Goal: Task Accomplishment & Management: Manage account settings

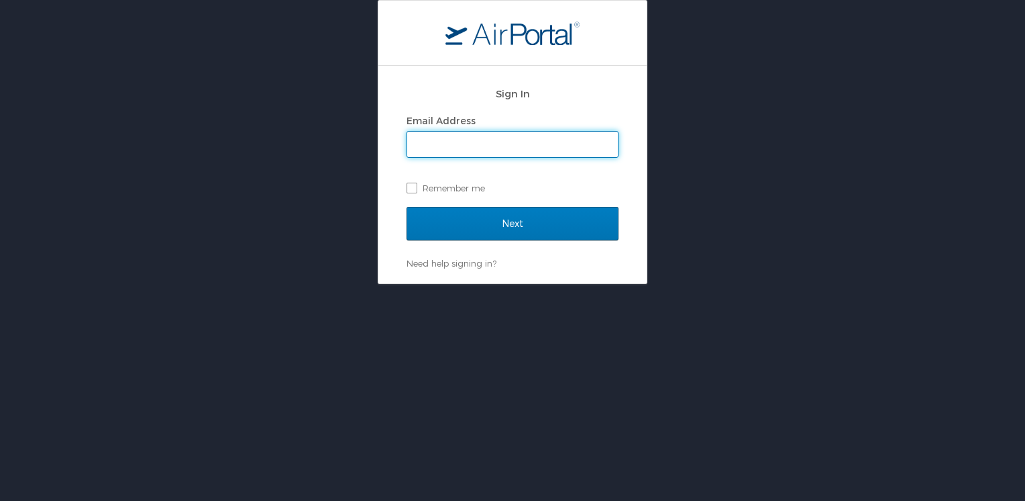
click at [452, 146] on input "Email Address" at bounding box center [512, 144] width 211 height 25
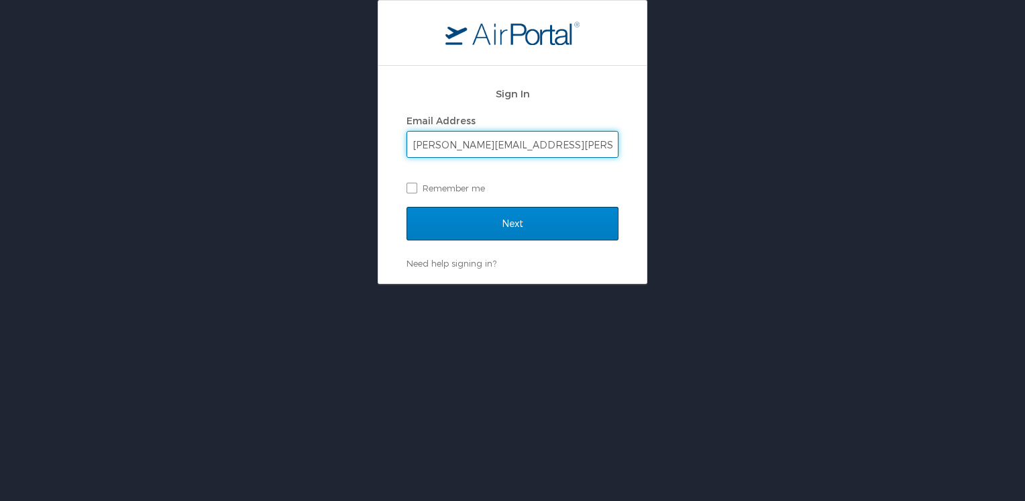
type input "kelly.b.schubert.nfg@army.mil"
click at [483, 224] on input "Next" at bounding box center [513, 224] width 212 height 34
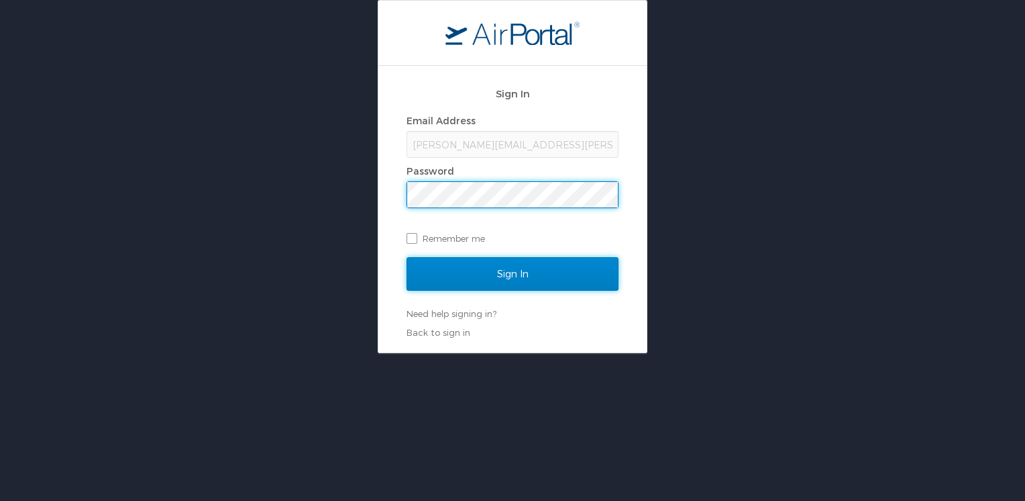
click at [509, 275] on input "Sign In" at bounding box center [513, 274] width 212 height 34
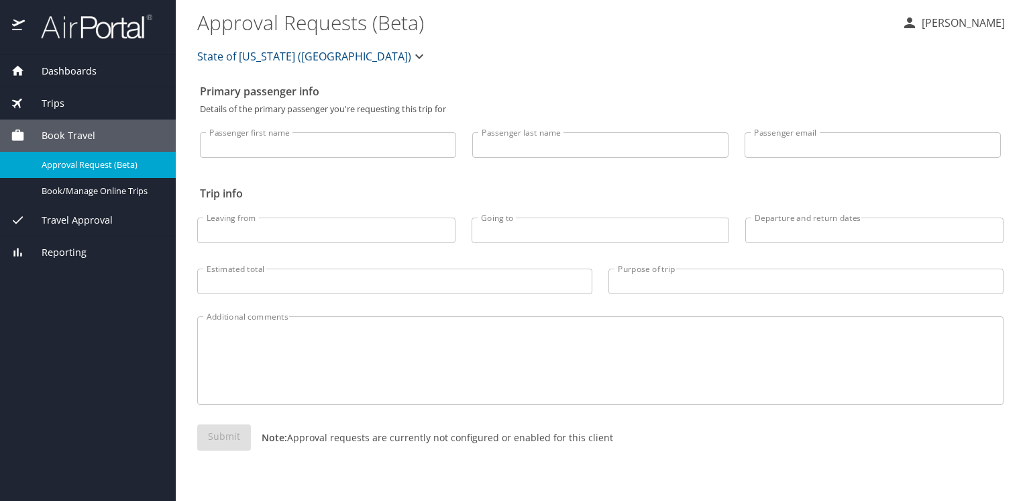
click at [959, 23] on p "Kelly Schubert" at bounding box center [961, 23] width 87 height 16
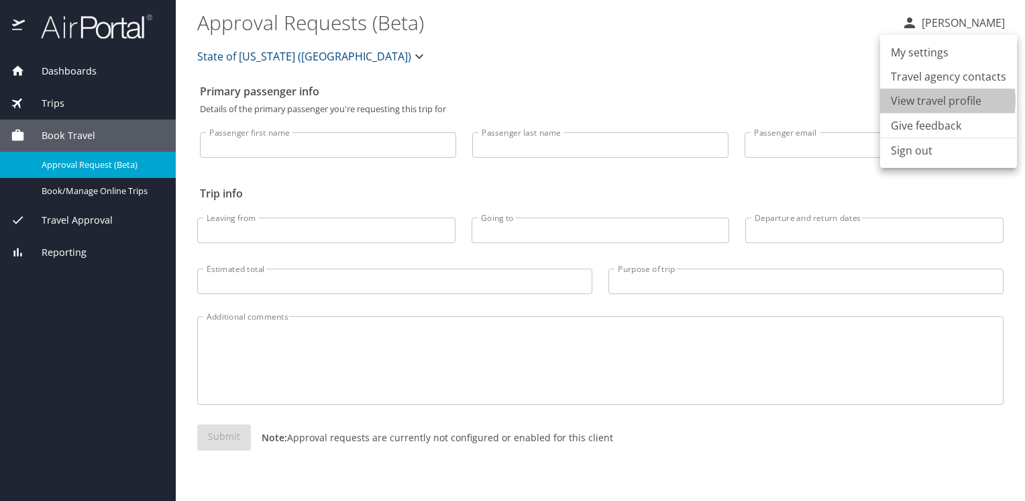
click at [927, 101] on li "View travel profile" at bounding box center [948, 101] width 137 height 24
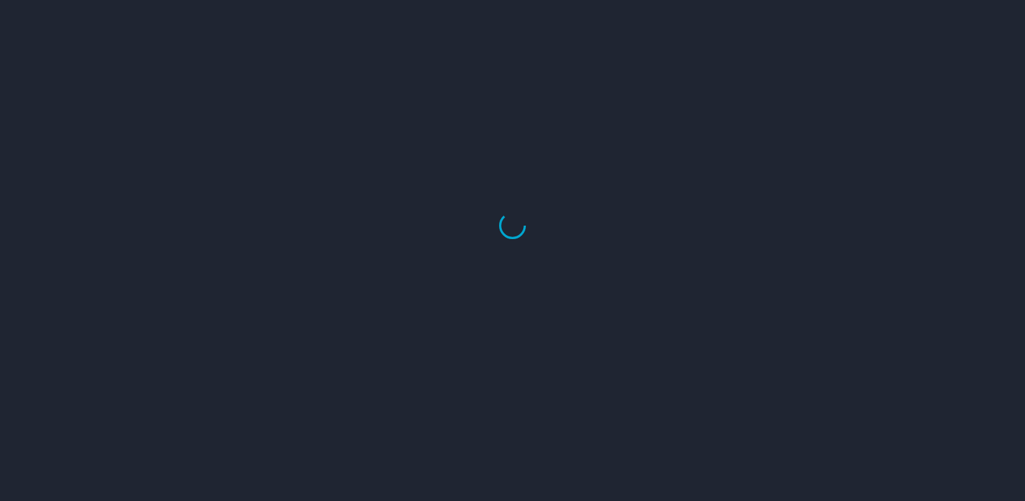
select select "US"
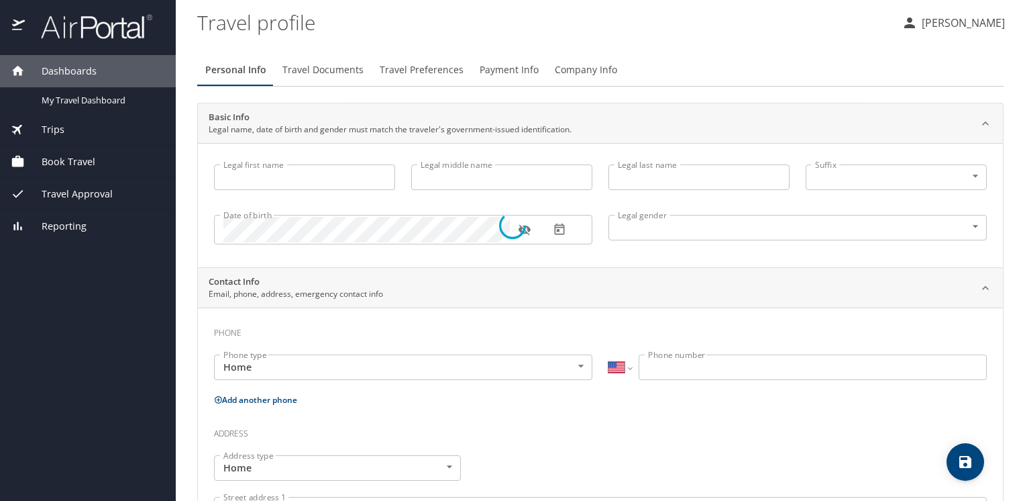
type input "[PERSON_NAME]"
type input "[DEMOGRAPHIC_DATA]"
select select "US"
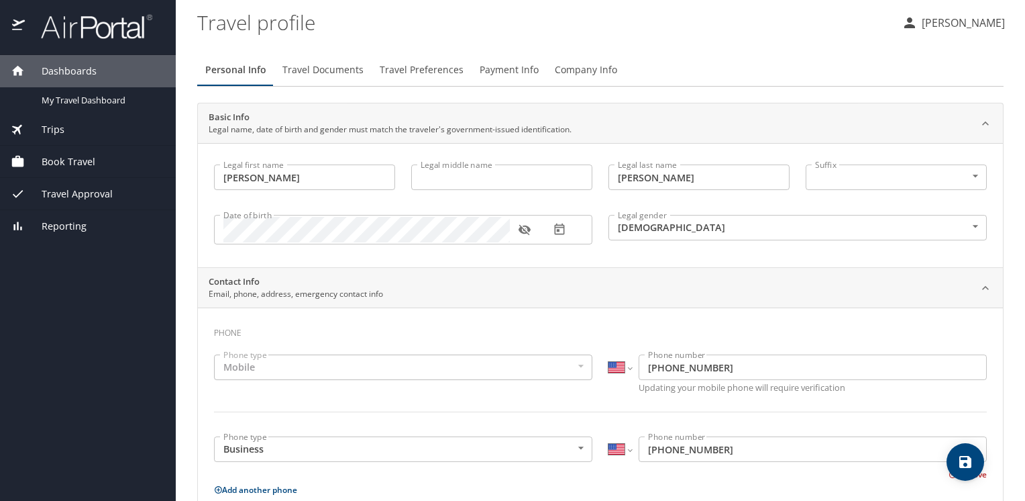
click at [342, 72] on span "Travel Documents" at bounding box center [322, 70] width 81 height 17
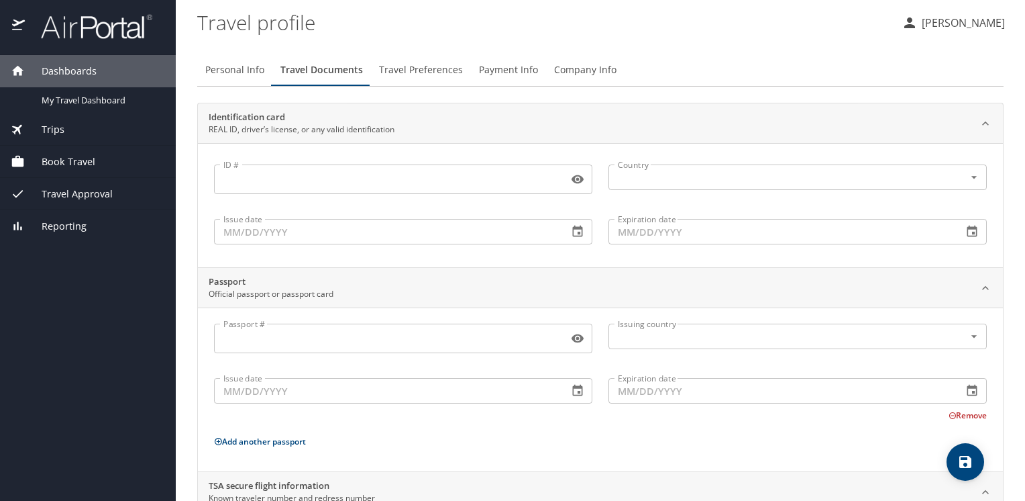
click at [415, 69] on span "Travel Preferences" at bounding box center [421, 70] width 84 height 17
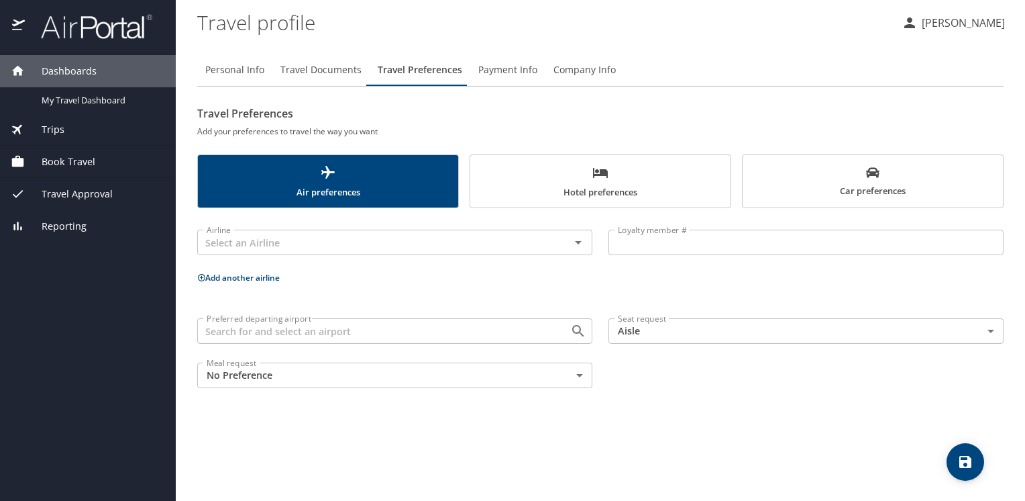
click at [569, 67] on span "Company Info" at bounding box center [585, 70] width 62 height 17
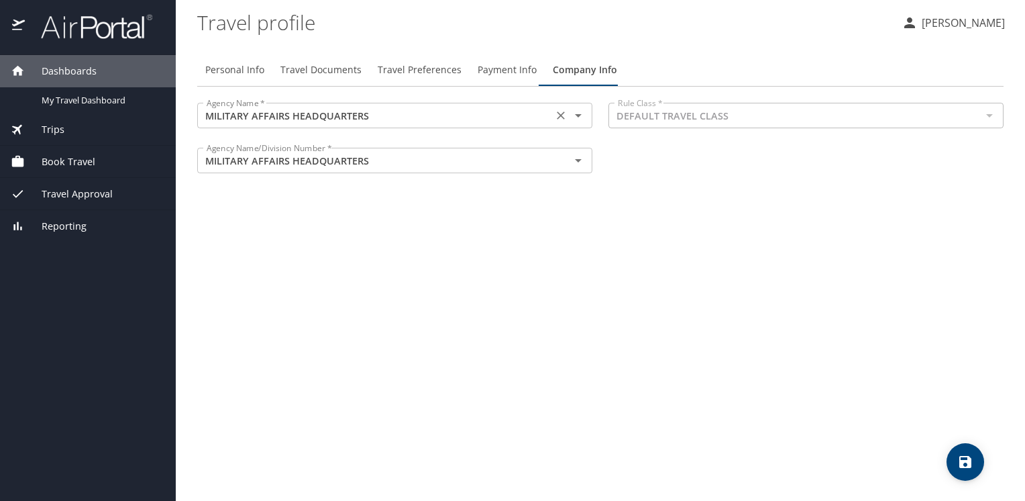
click at [574, 118] on icon "Open" at bounding box center [578, 115] width 16 height 16
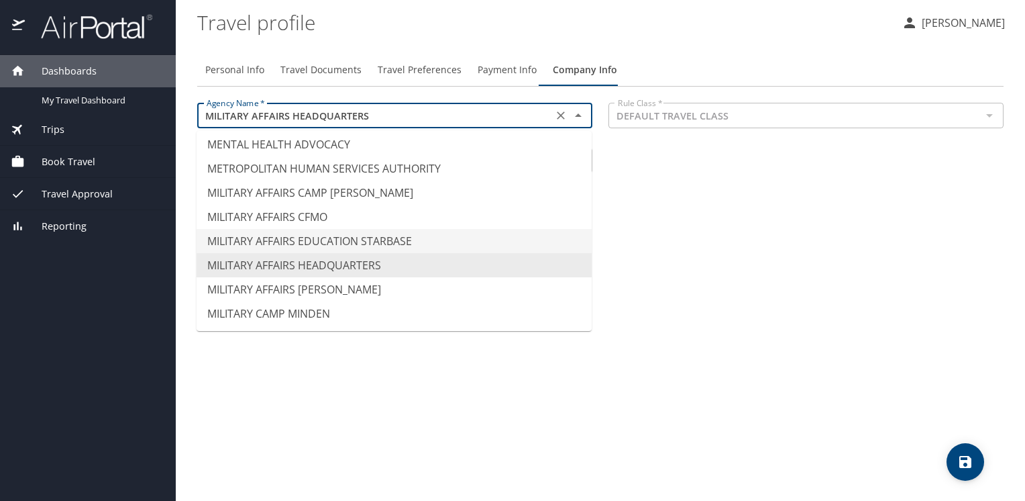
scroll to position [7165, 0]
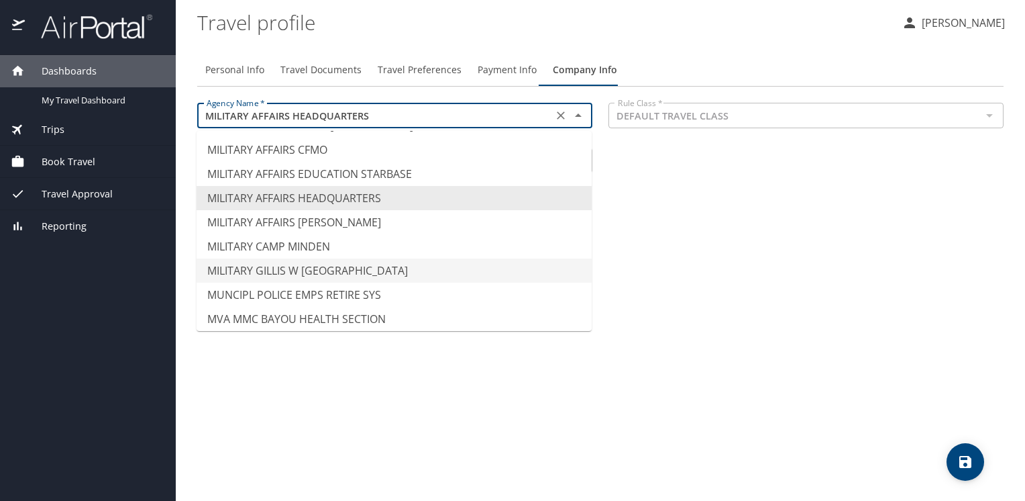
type input "MILITARY GILLIS W [GEOGRAPHIC_DATA]"
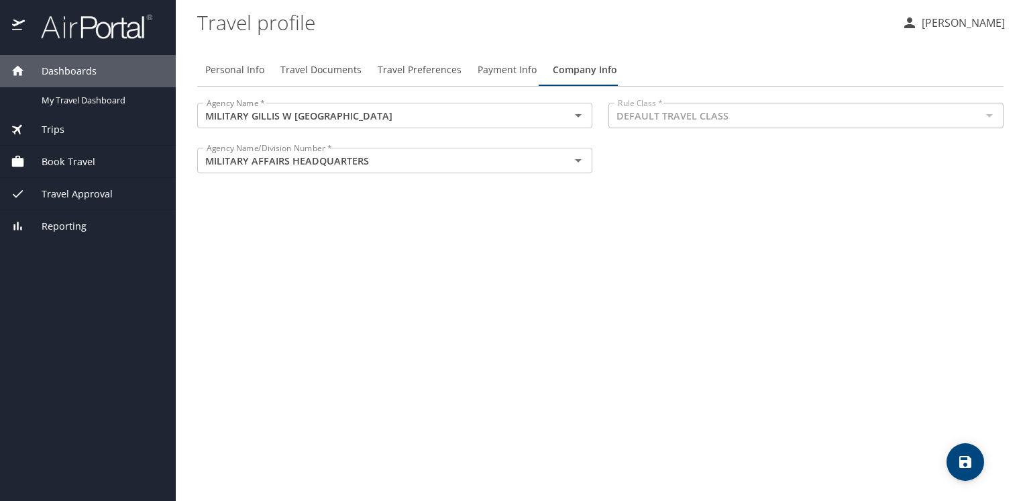
click at [690, 278] on div "Personal Info Travel Documents Travel Preferences Payment Info Company Info Age…" at bounding box center [600, 272] width 807 height 458
click at [580, 157] on icon "Open" at bounding box center [578, 160] width 16 height 16
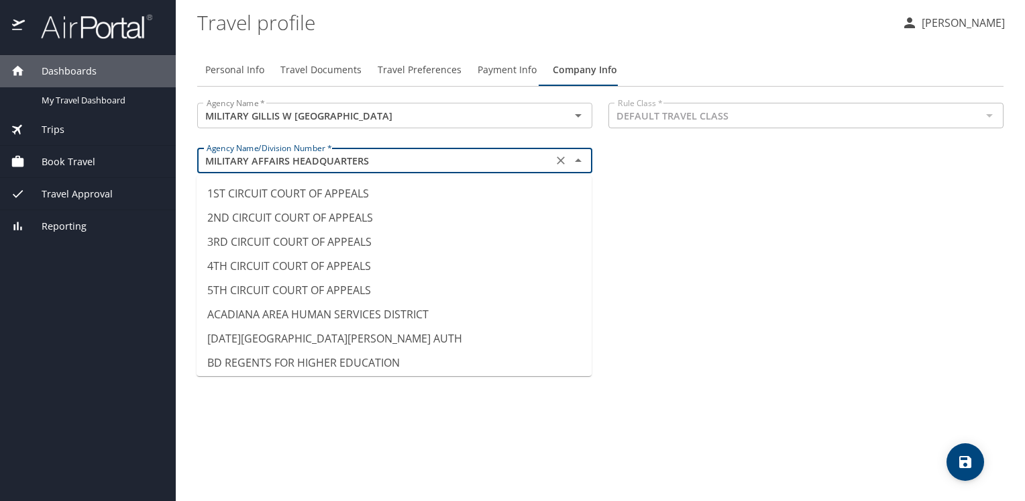
scroll to position [6982, 0]
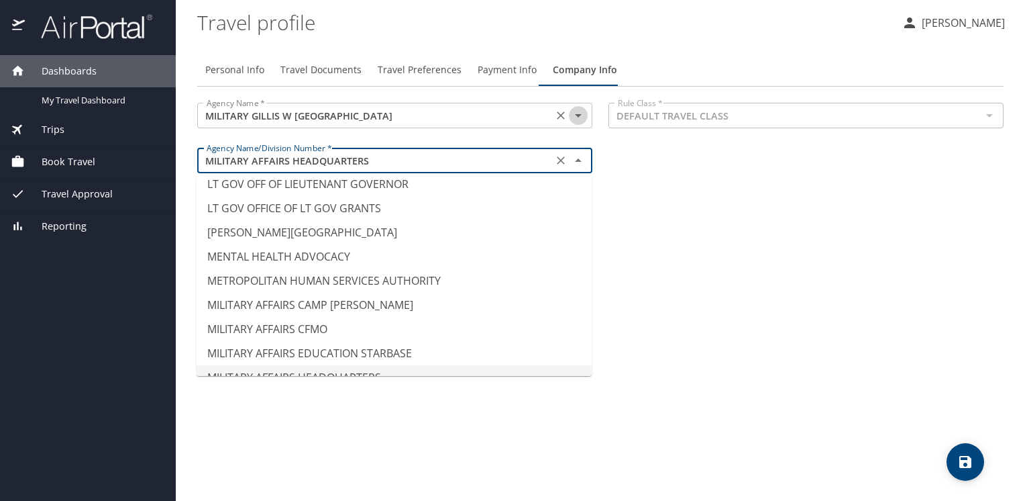
click at [582, 117] on icon "Open" at bounding box center [578, 115] width 16 height 16
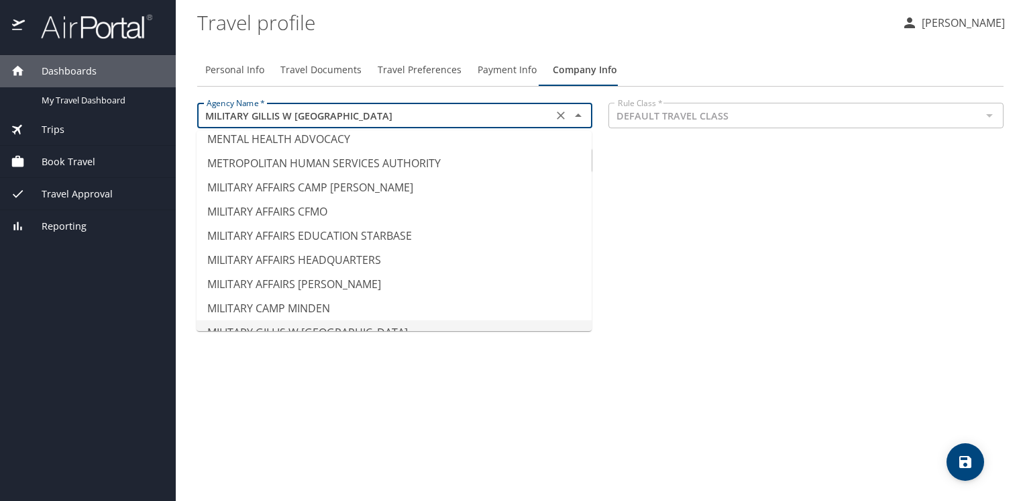
click at [561, 117] on icon "Clear" at bounding box center [560, 115] width 13 height 13
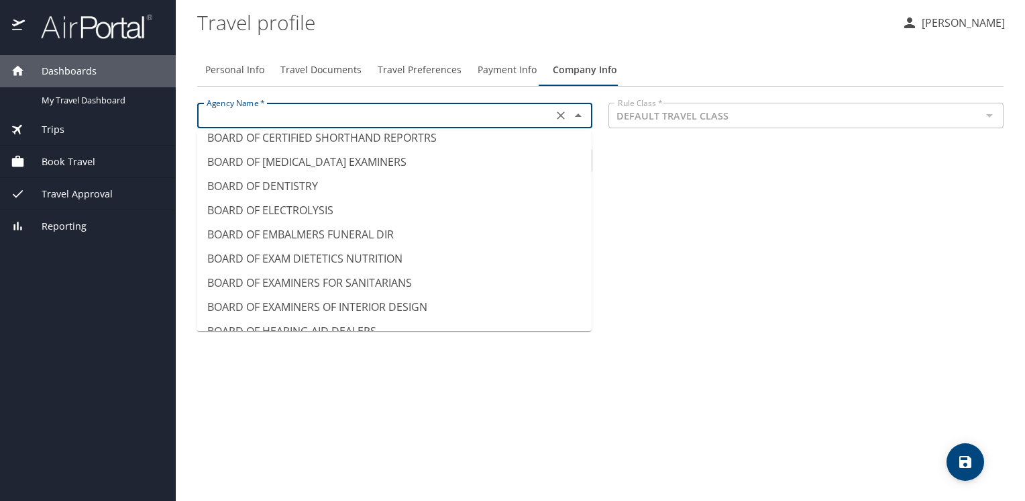
scroll to position [612, 0]
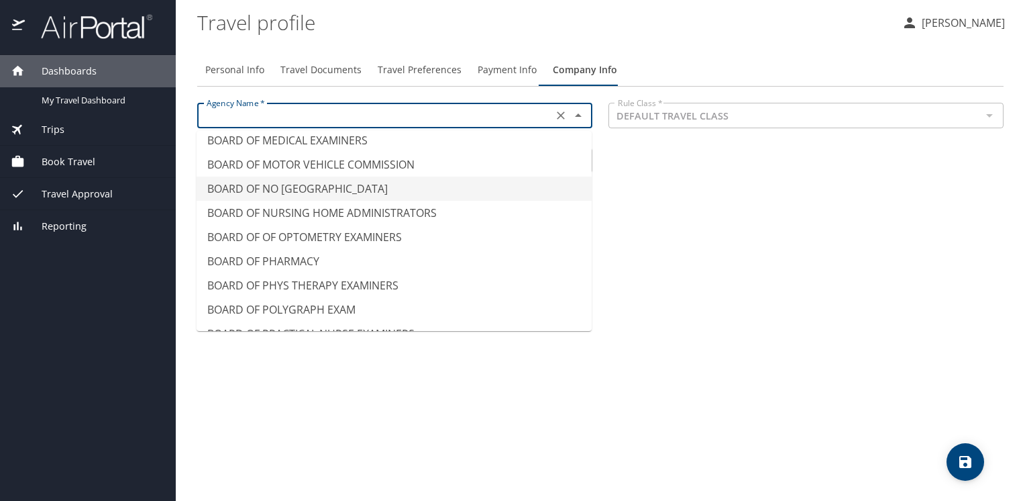
drag, startPoint x: 684, startPoint y: 231, endPoint x: 705, endPoint y: 246, distance: 25.7
click at [705, 246] on div "Personal Info Travel Documents Travel Preferences Payment Info Company Info Age…" at bounding box center [600, 272] width 807 height 458
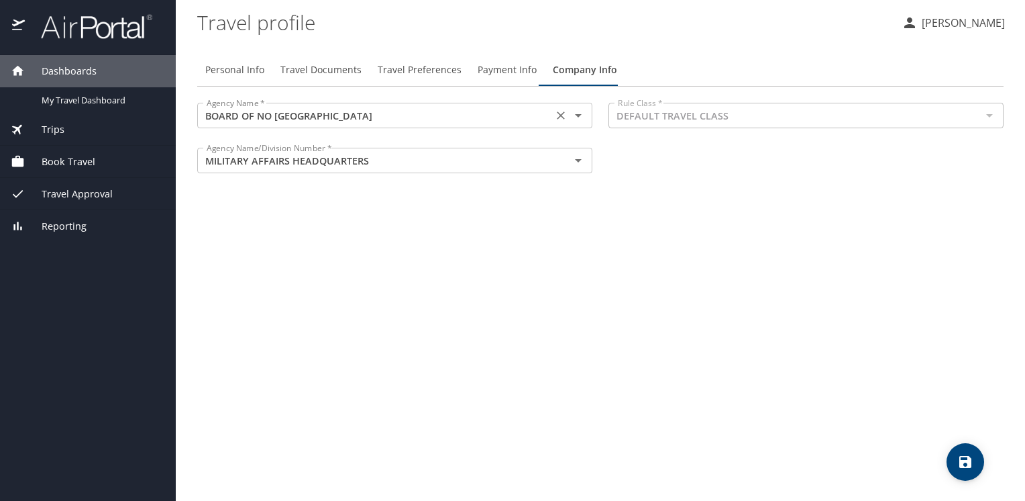
click at [533, 117] on input "BOARD OF NO [GEOGRAPHIC_DATA]" at bounding box center [375, 115] width 348 height 17
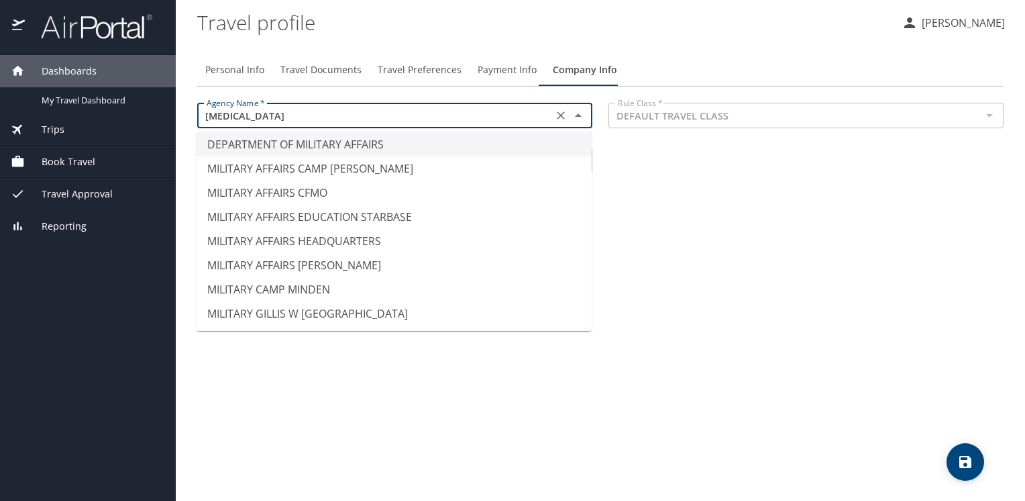
scroll to position [4, 0]
click at [322, 144] on li "DEPARTMENT OF MILITARY AFFAIRS" at bounding box center [394, 144] width 395 height 24
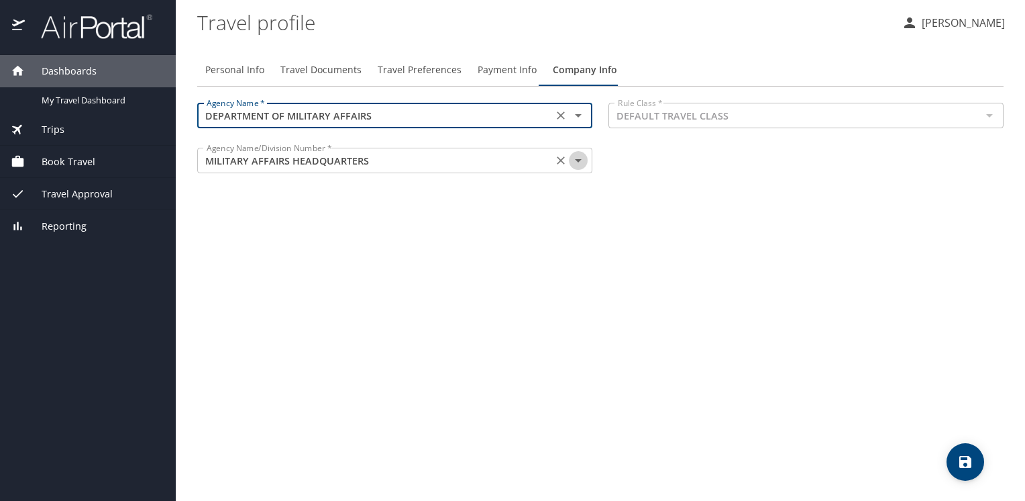
click at [580, 164] on icon "Open" at bounding box center [578, 160] width 16 height 16
type input "DEPARTMENT OF MILITARY AFFAIRS"
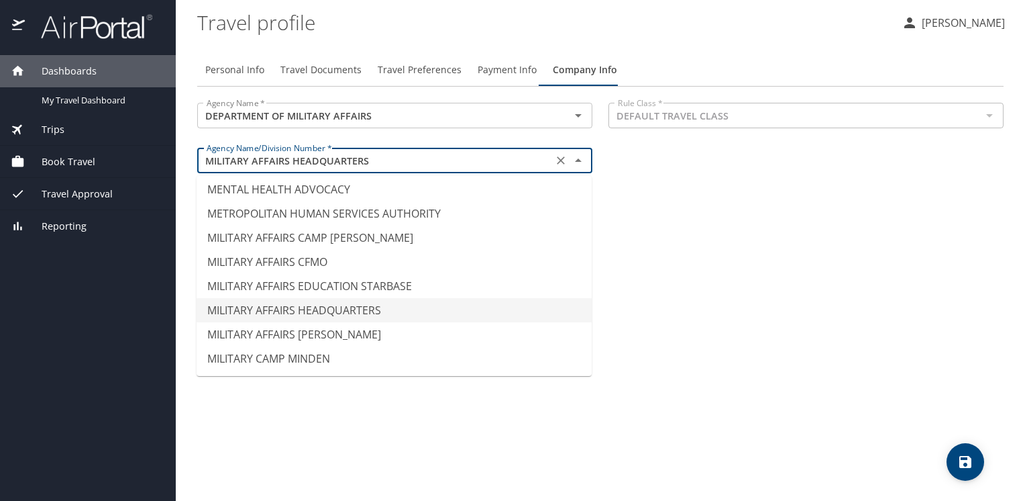
scroll to position [7116, 0]
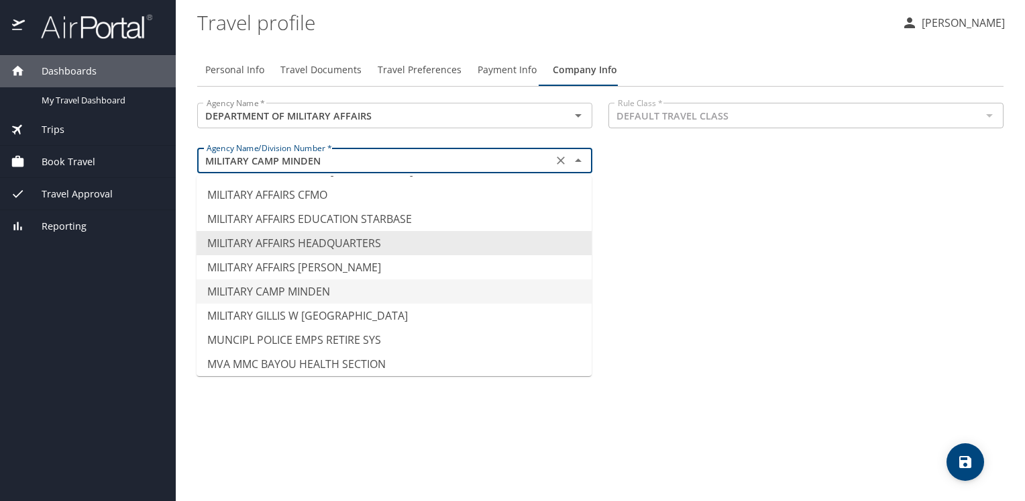
click at [739, 305] on div "Personal Info Travel Documents Travel Preferences Payment Info Company Info Age…" at bounding box center [600, 272] width 807 height 458
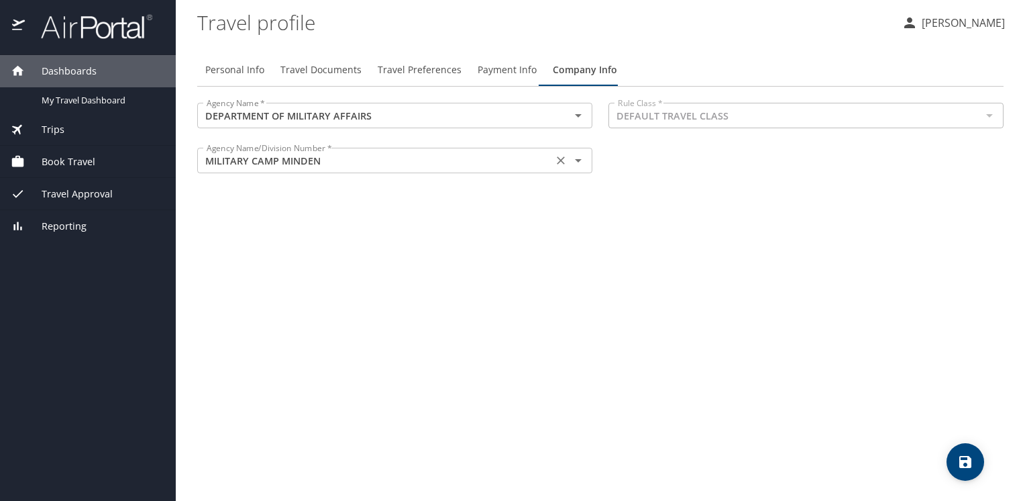
click at [581, 160] on icon "Open" at bounding box center [578, 160] width 16 height 16
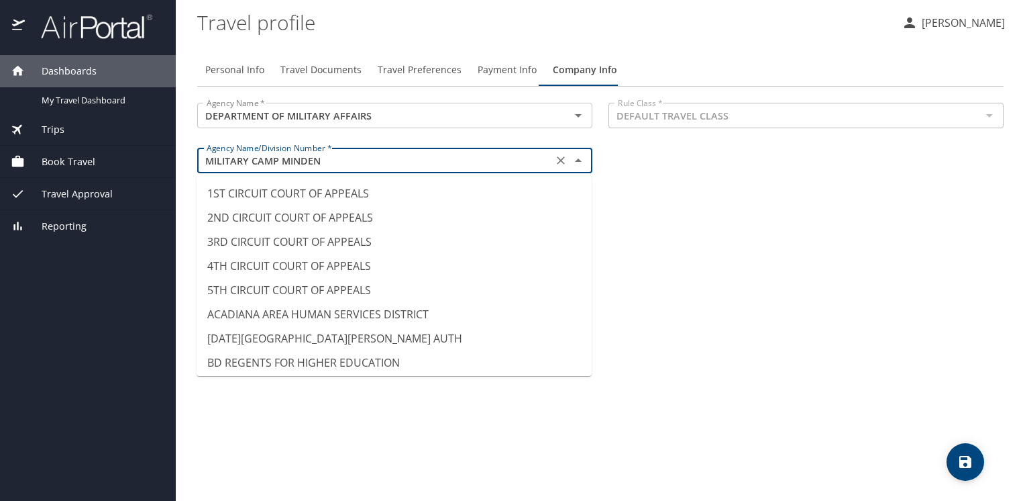
scroll to position [7031, 0]
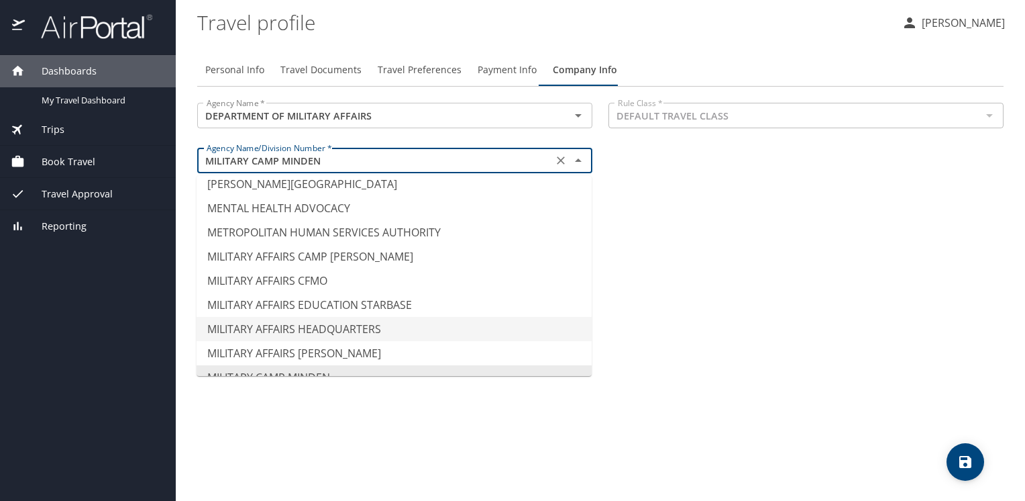
click at [274, 317] on li "MILITARY AFFAIRS HEADQUARTERS" at bounding box center [394, 329] width 395 height 24
type input "MILITARY AFFAIRS HEADQUARTERS"
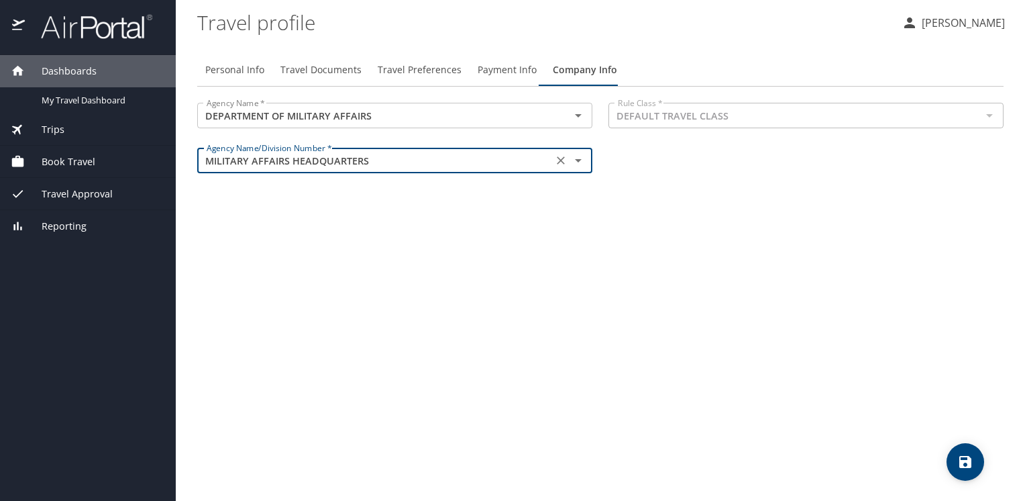
click at [722, 267] on div "Personal Info Travel Documents Travel Preferences Payment Info Company Info Age…" at bounding box center [600, 272] width 807 height 458
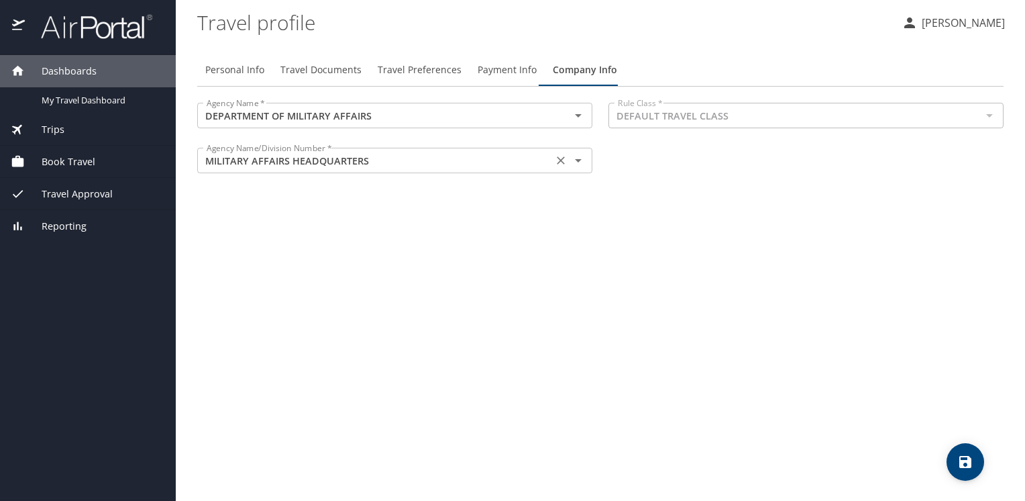
click at [574, 158] on icon "Open" at bounding box center [578, 160] width 16 height 16
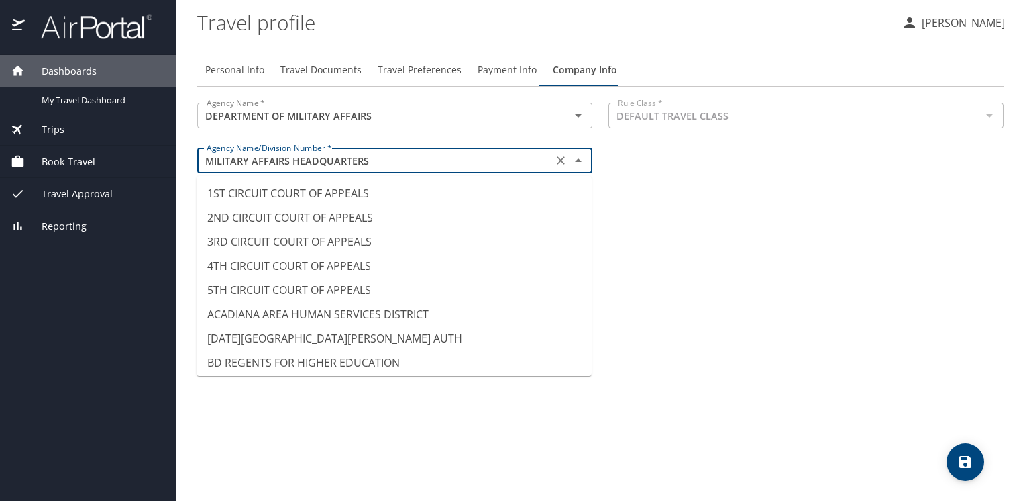
scroll to position [6982, 0]
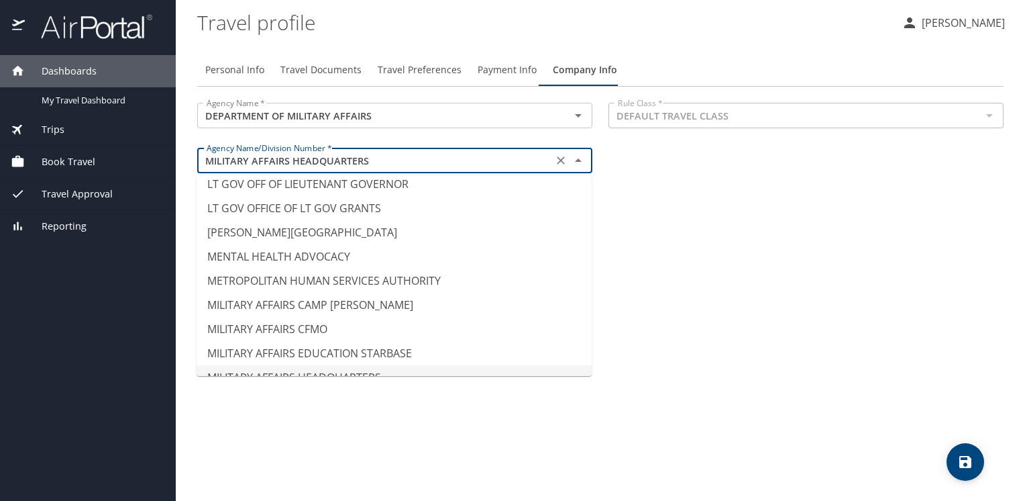
drag, startPoint x: 826, startPoint y: 268, endPoint x: 835, endPoint y: 259, distance: 12.3
click at [835, 259] on div "Personal Info Travel Documents Travel Preferences Payment Info Company Info Age…" at bounding box center [600, 272] width 807 height 458
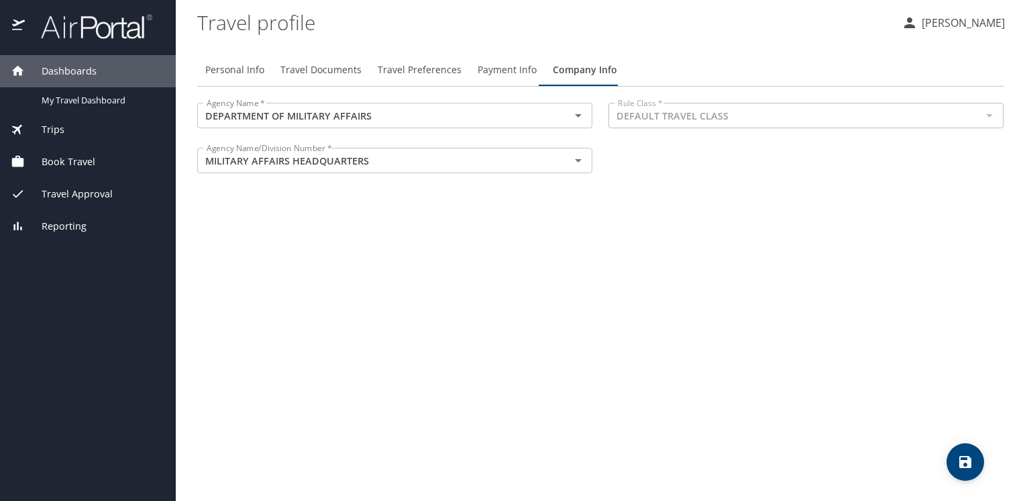
click at [234, 66] on span "Personal Info" at bounding box center [234, 70] width 59 height 17
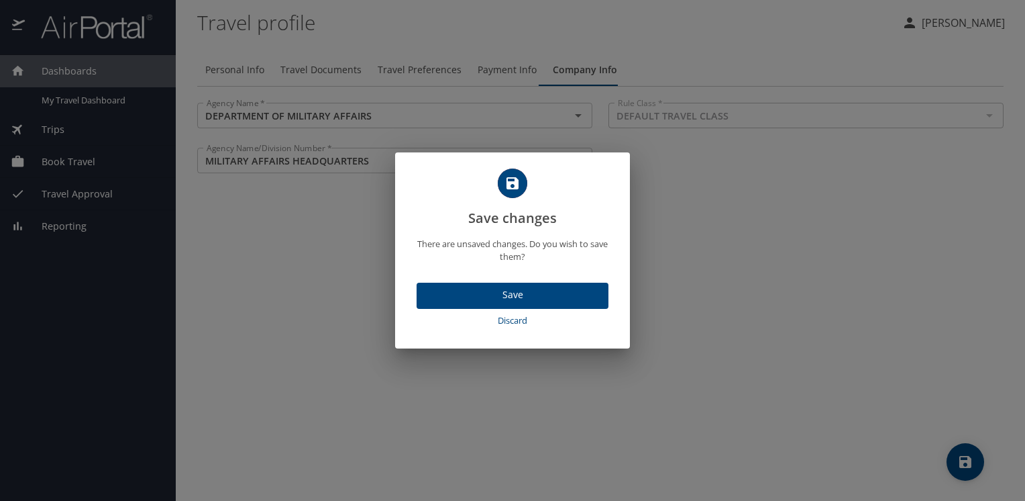
click at [519, 320] on span "Discard" at bounding box center [512, 320] width 181 height 15
select select "US"
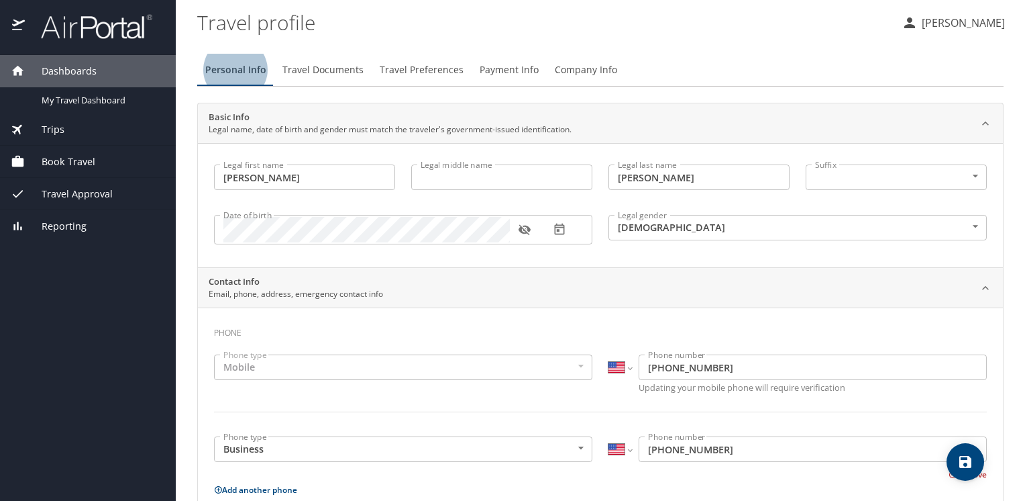
click at [581, 71] on span "Company Info" at bounding box center [586, 70] width 62 height 17
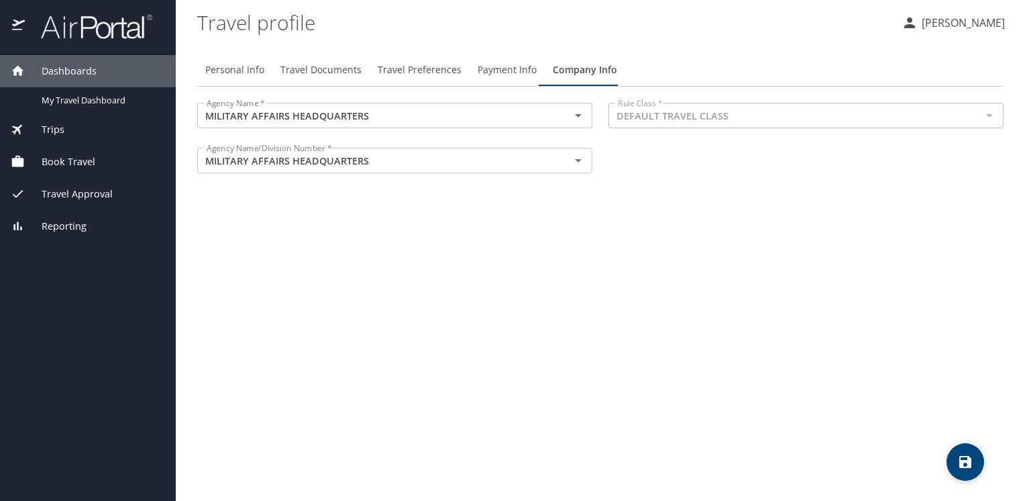
click at [794, 54] on div "Personal Info Travel Documents Travel Preferences Payment Info Company Info" at bounding box center [600, 70] width 807 height 32
click at [971, 24] on p "[PERSON_NAME]" at bounding box center [961, 23] width 87 height 16
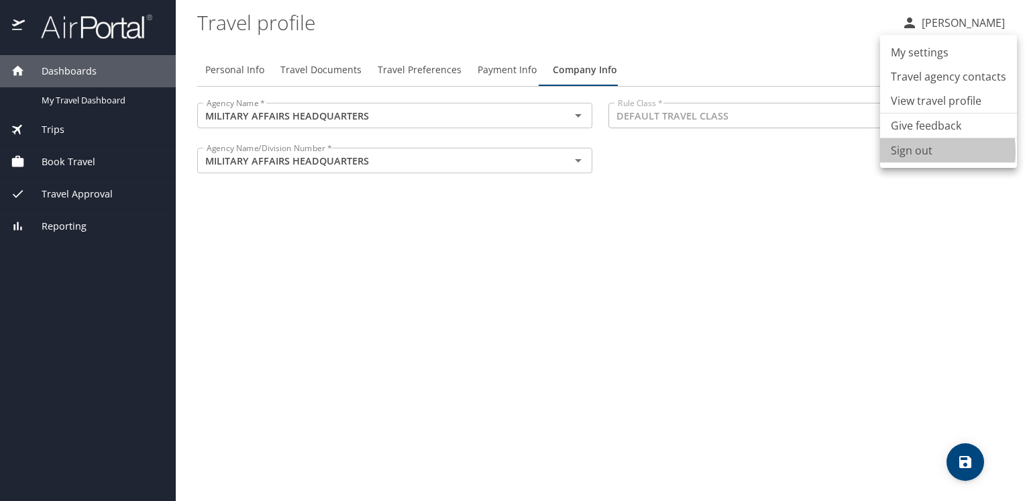
click at [905, 152] on li "Sign out" at bounding box center [948, 150] width 137 height 24
